Goal: Communication & Community: Share content

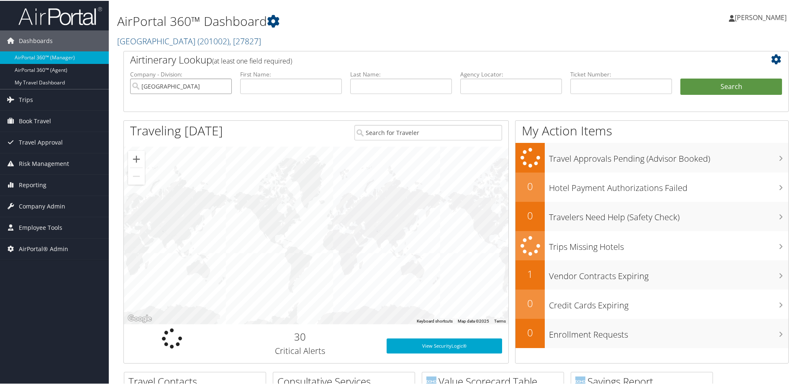
click at [223, 84] on input "Colgate University" at bounding box center [181, 85] width 102 height 15
click at [269, 86] on input "text" at bounding box center [291, 85] width 102 height 15
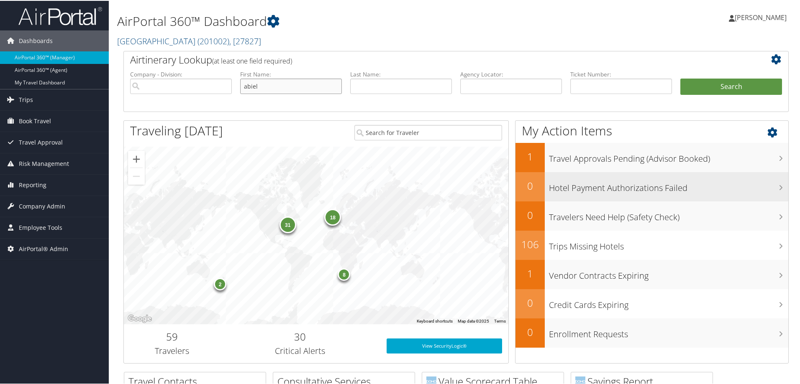
type input "abiel"
type input "menuer"
click at [680, 78] on button "Search" at bounding box center [731, 86] width 102 height 17
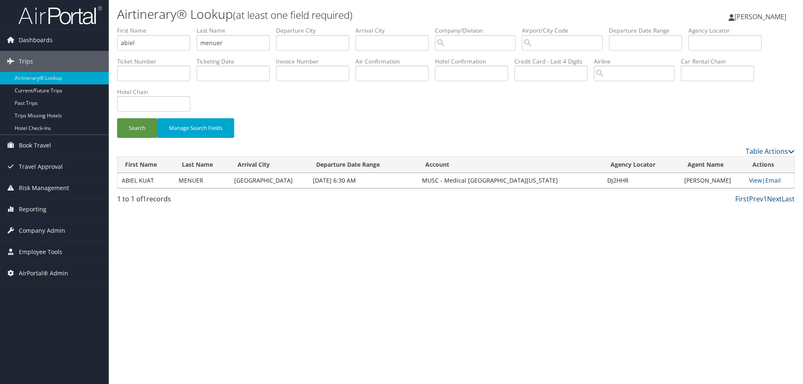
click at [753, 174] on td "View | Email" at bounding box center [769, 180] width 49 height 15
click at [750, 180] on link "View" at bounding box center [755, 181] width 13 height 8
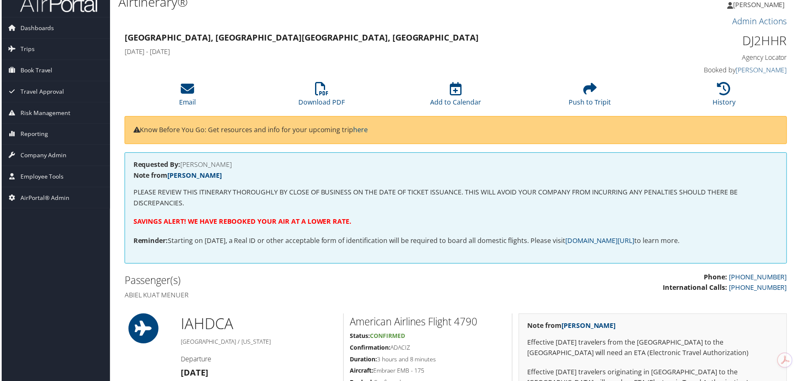
scroll to position [12, 0]
click at [706, 93] on li "History" at bounding box center [725, 96] width 135 height 34
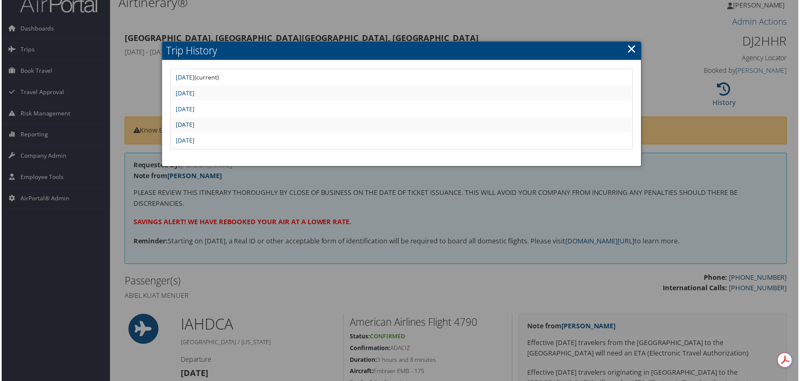
click at [194, 123] on link "Tue Sep 23 17:08:39 MDT 2025" at bounding box center [184, 125] width 19 height 8
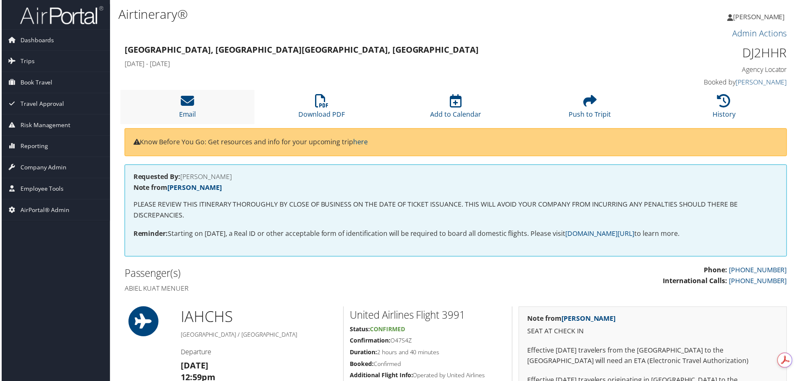
click at [177, 115] on li "Email" at bounding box center [186, 107] width 135 height 34
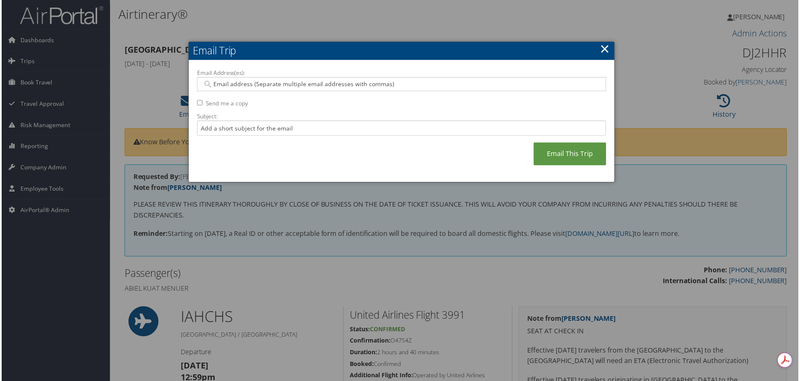
click at [249, 87] on input "Email Address(es):" at bounding box center [401, 84] width 399 height 8
type input "robiso"
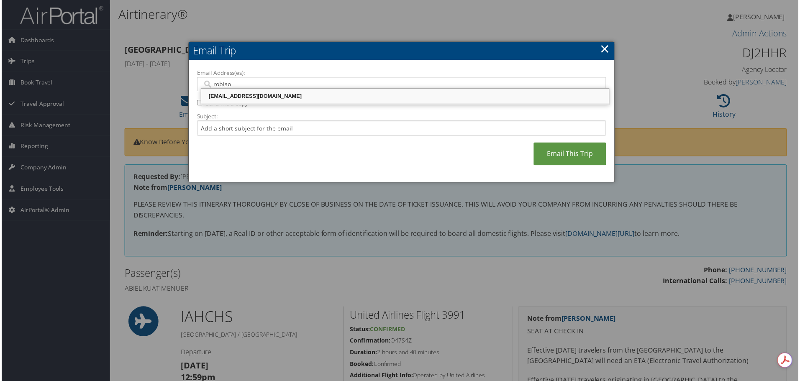
click at [216, 96] on div "[EMAIL_ADDRESS][DOMAIN_NAME]" at bounding box center [405, 96] width 407 height 8
type input "robiso@musc.edu"
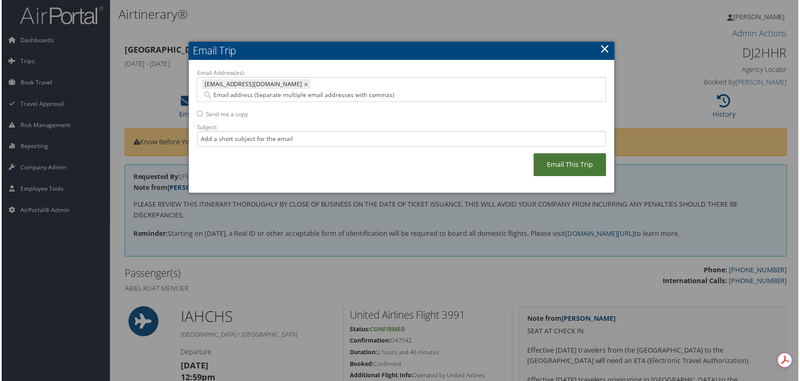
click at [581, 164] on link "Email This Trip" at bounding box center [570, 165] width 73 height 23
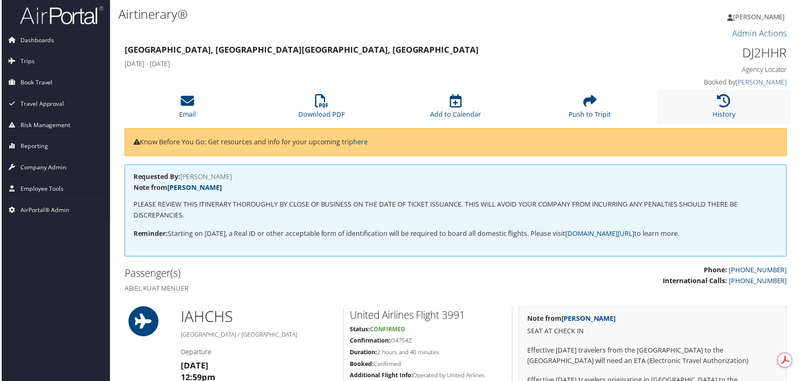
click at [739, 113] on li "History" at bounding box center [725, 107] width 135 height 34
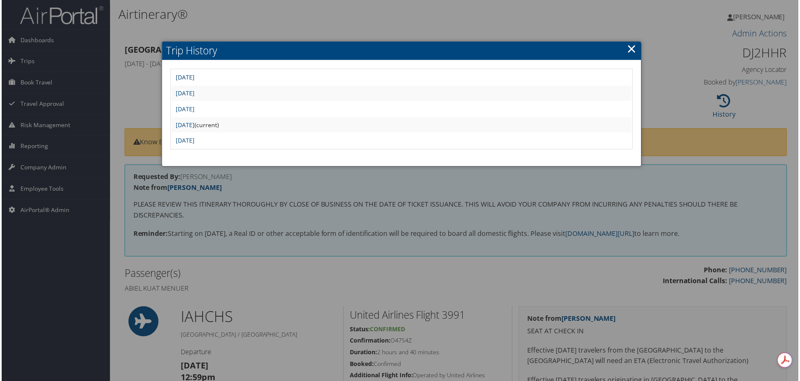
click at [194, 80] on link "Wed Sep 24 12:07:31 MDT 2025" at bounding box center [184, 78] width 19 height 8
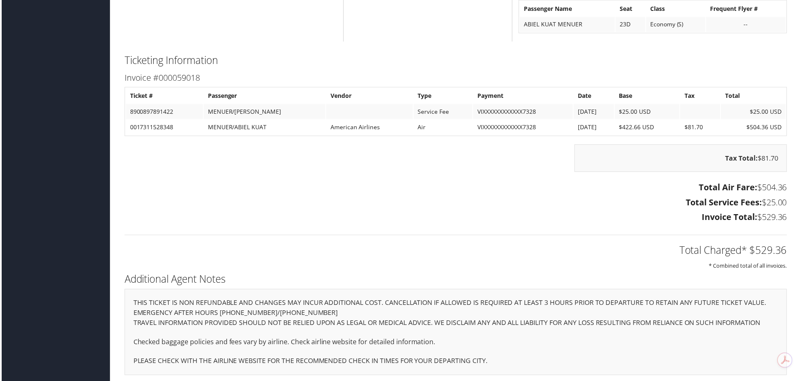
scroll to position [1308, 0]
